Goal: Information Seeking & Learning: Learn about a topic

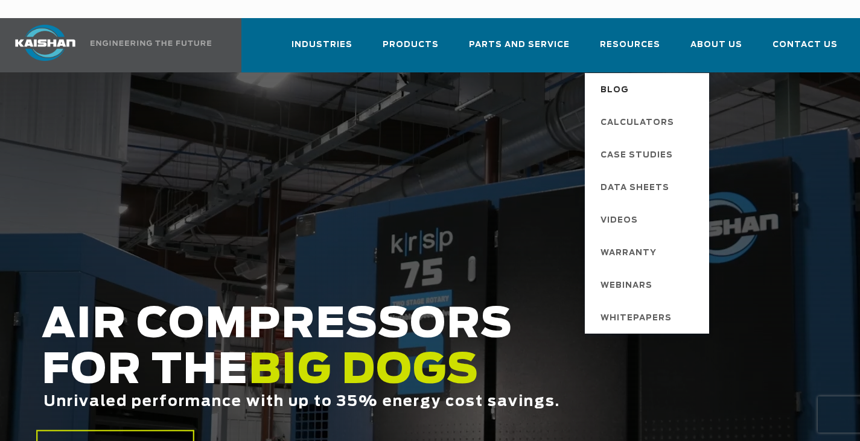
click at [629, 80] on span "Blog" at bounding box center [614, 90] width 28 height 21
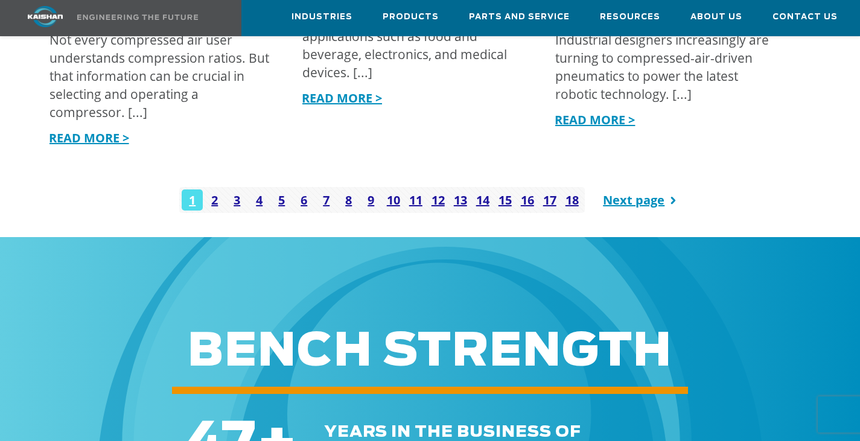
scroll to position [1569, 0]
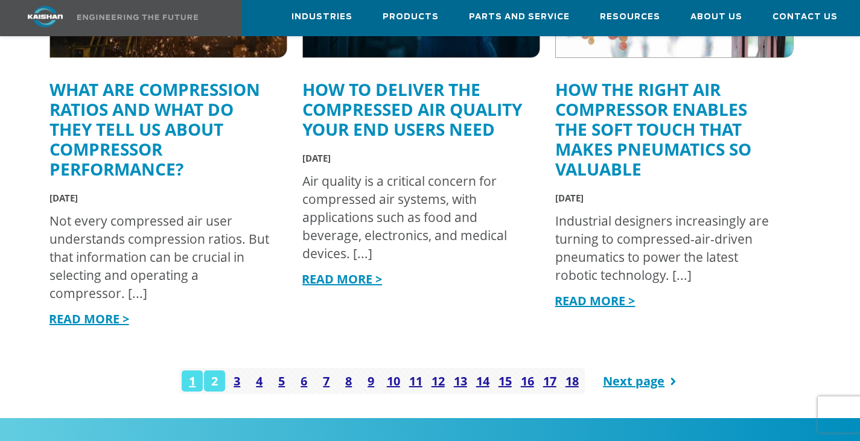
click at [220, 371] on link "2" at bounding box center [214, 381] width 21 height 21
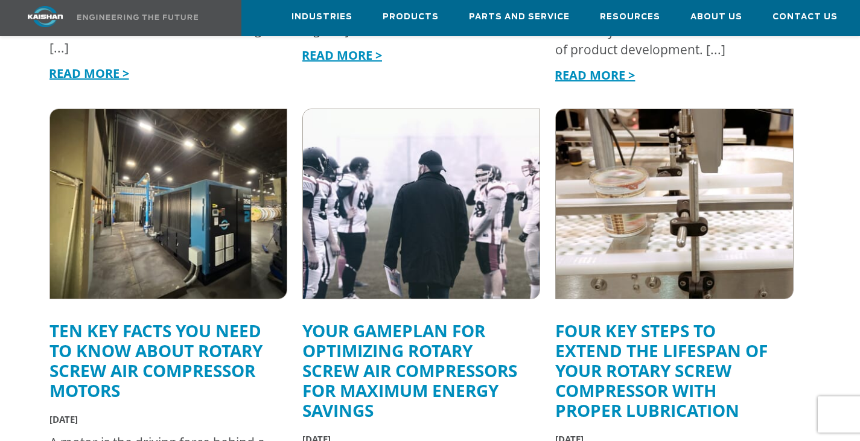
scroll to position [1328, 0]
click at [151, 319] on link "Ten Key Facts You Need to Know About Rotary Screw Air Compressor Motors" at bounding box center [155, 360] width 213 height 83
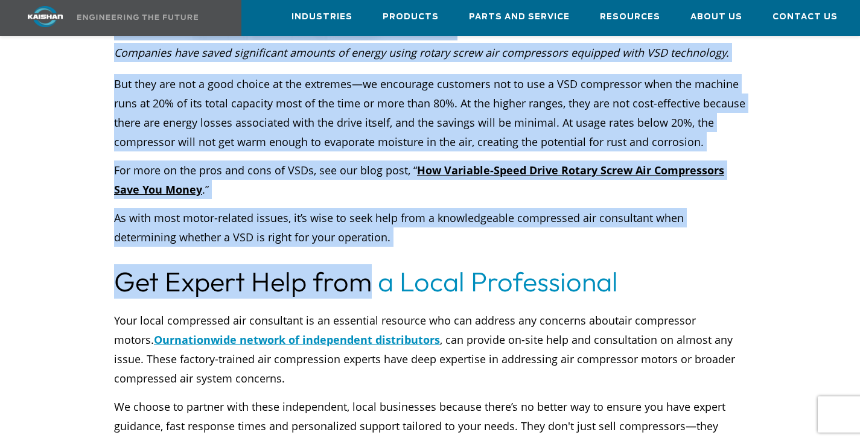
scroll to position [4768, 0]
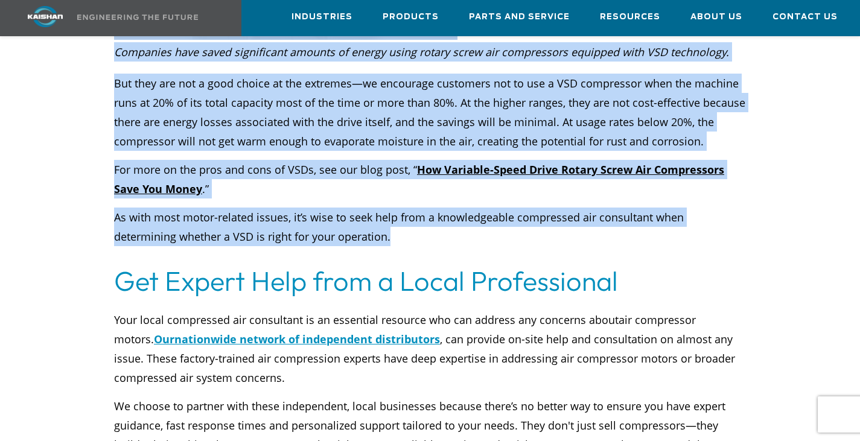
drag, startPoint x: 115, startPoint y: 220, endPoint x: 331, endPoint y: 176, distance: 221.1
copy div "L ipsum do sit ametcon adipi elitse d eiusmo tempo inc utlaboreet . Do magn al …"
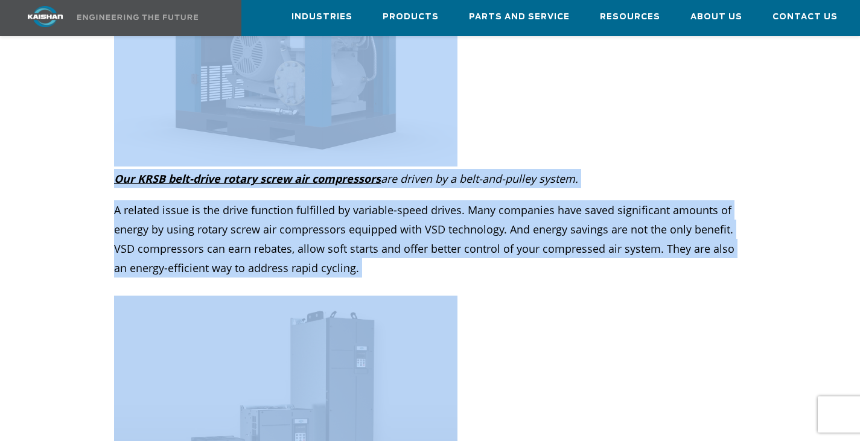
scroll to position [4225, 0]
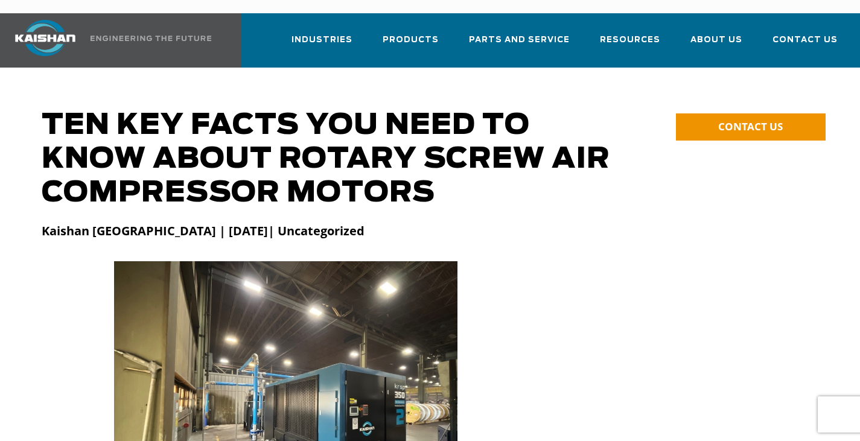
scroll to position [0, 0]
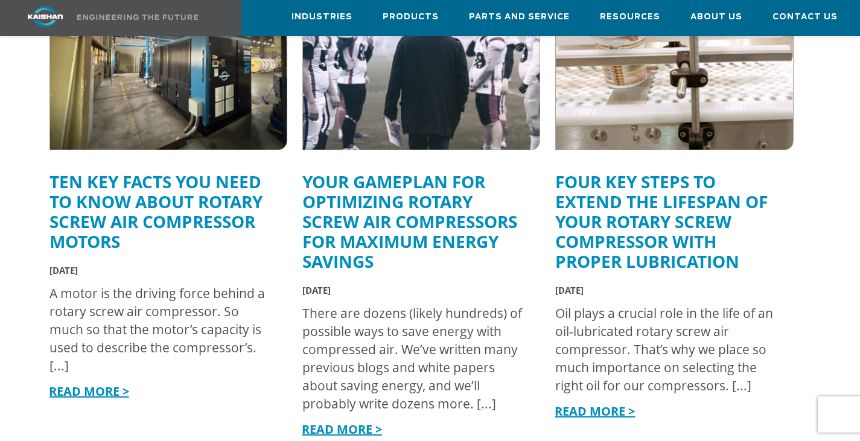
scroll to position [1448, 0]
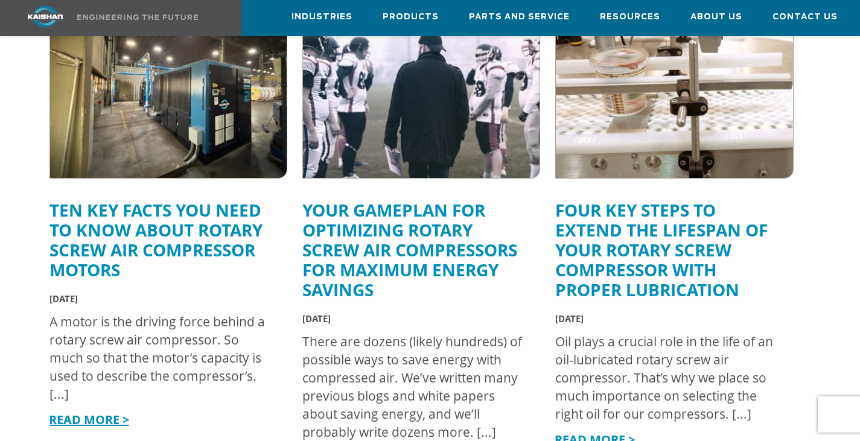
click at [663, 247] on link "Four Key Steps to Extend the Lifespan of Your Rotary Screw Compressor with Prop…" at bounding box center [661, 250] width 212 height 103
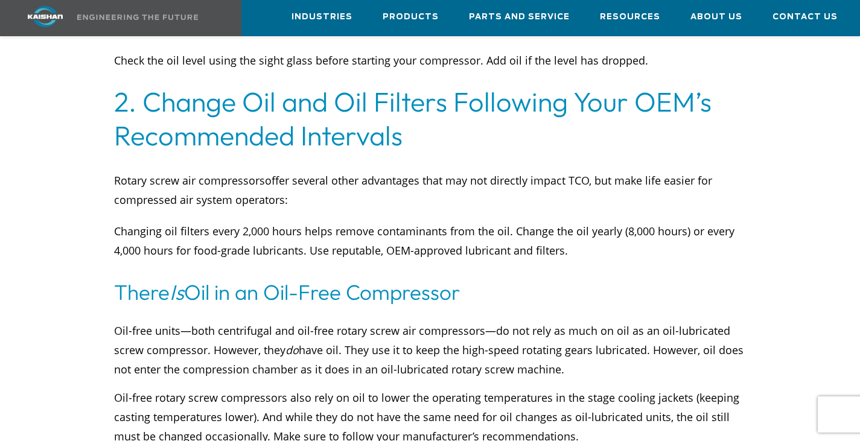
scroll to position [2535, 0]
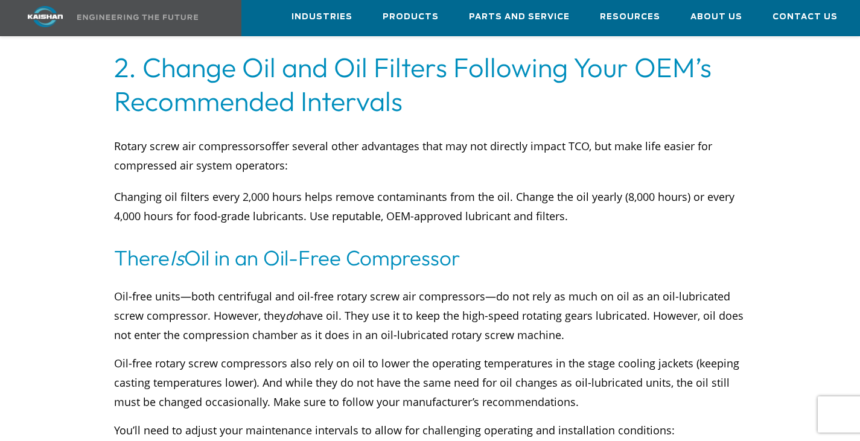
click at [203, 295] on div "Oil-free units—both centrifugal and oil-free rotary screw air compressors—do no…" at bounding box center [430, 363] width 632 height 153
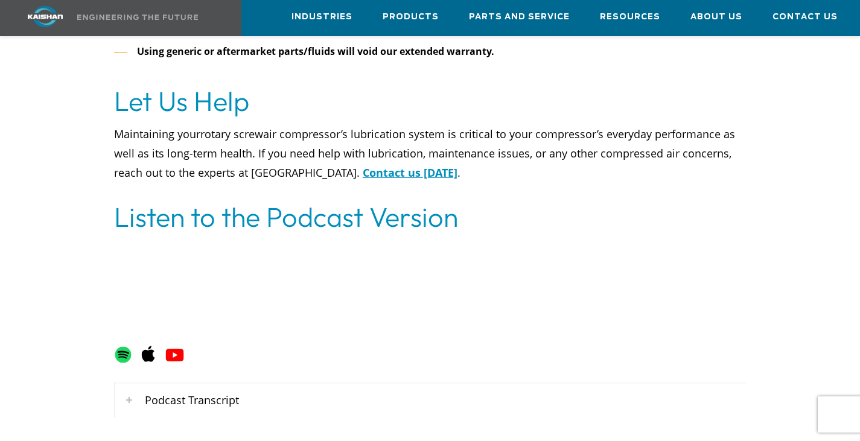
scroll to position [5854, 0]
